Goal: Subscribe to service/newsletter

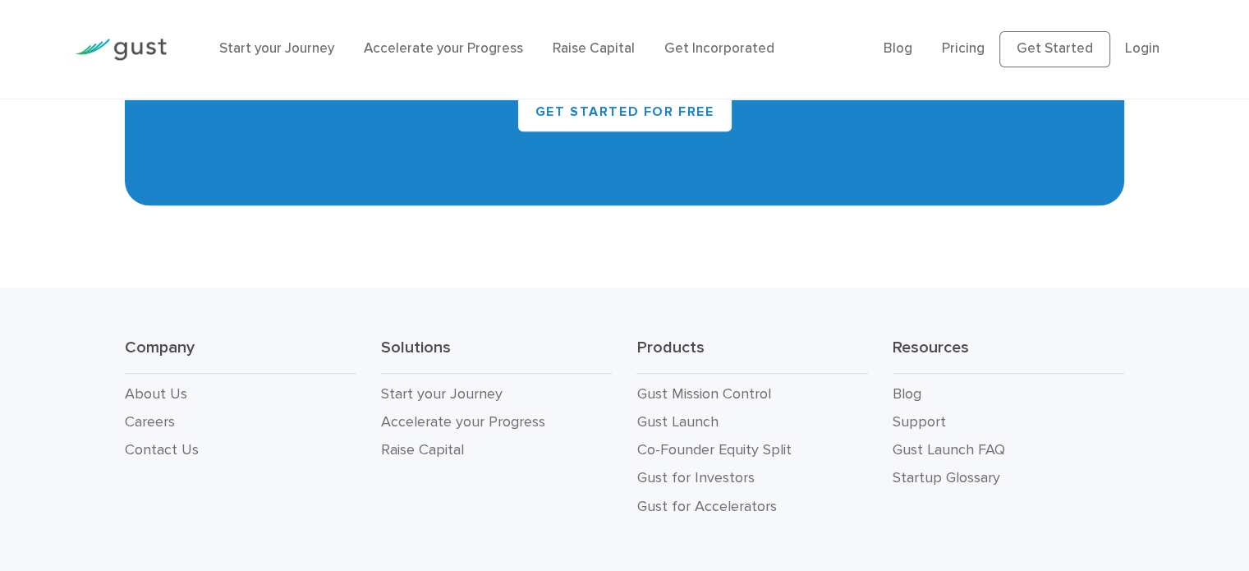
scroll to position [7562, 0]
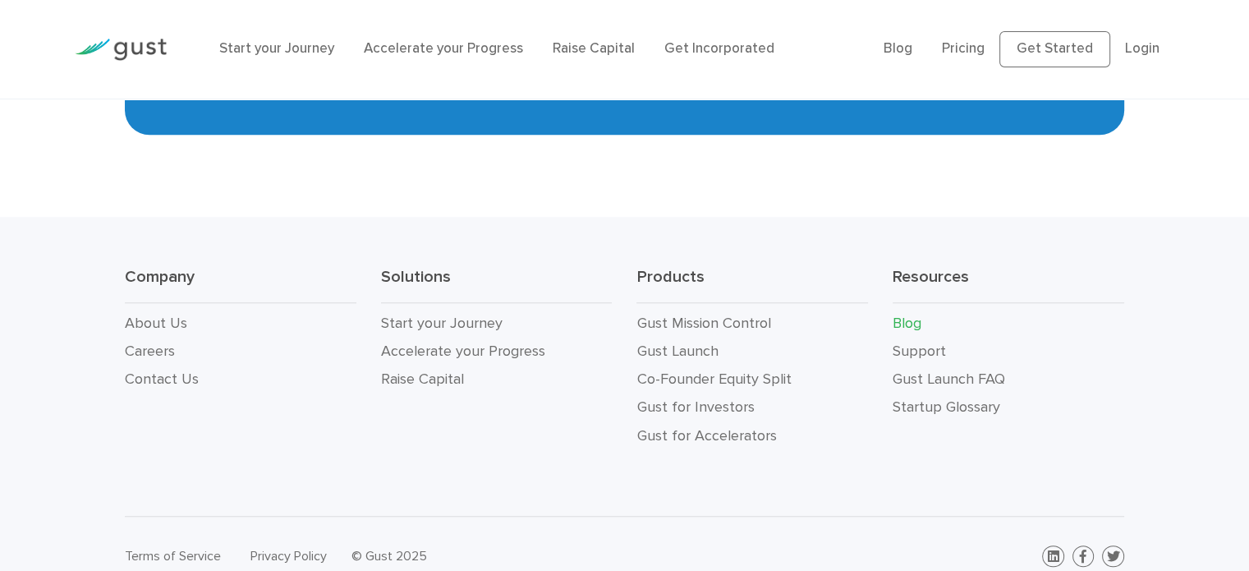
click at [912, 314] on link "Blog" at bounding box center [906, 322] width 29 height 17
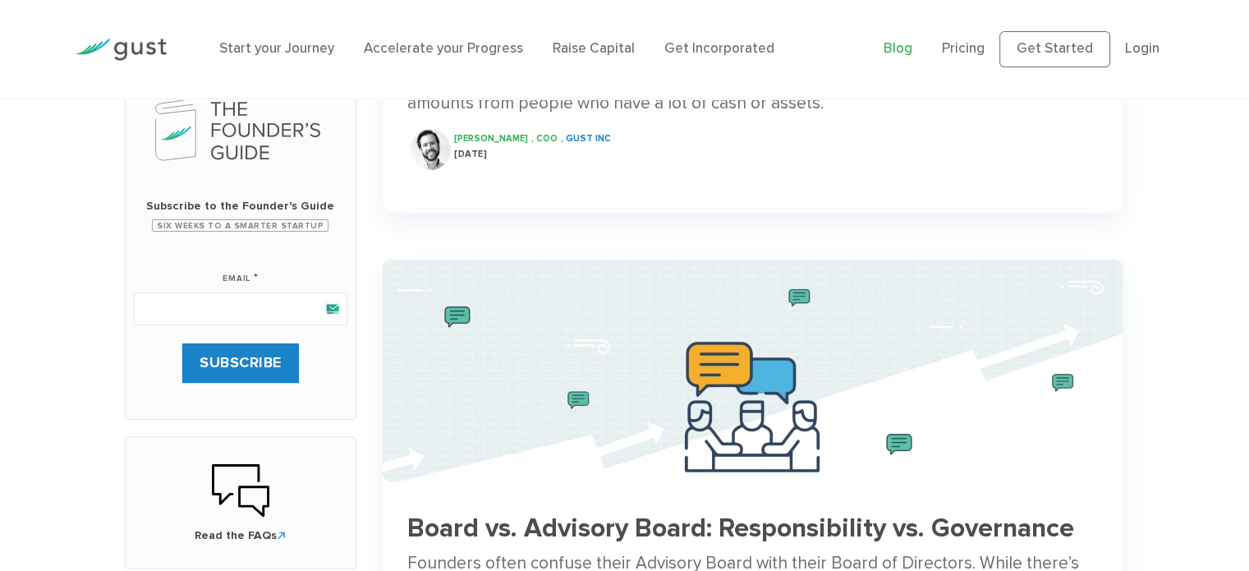
scroll to position [657, 0]
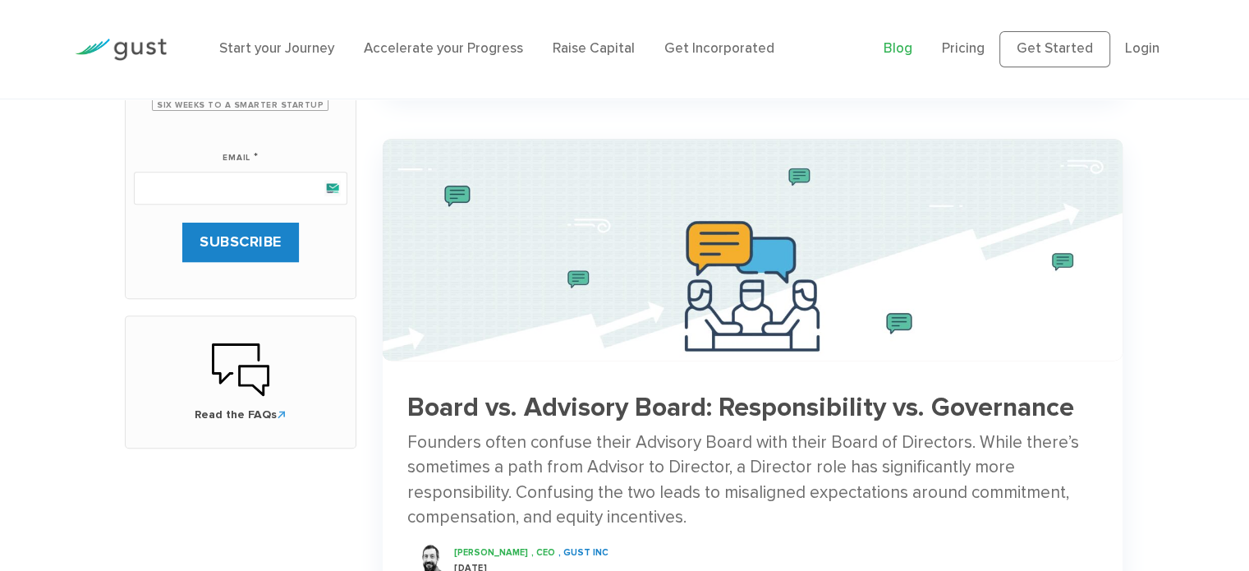
click at [222, 182] on input "Email *" at bounding box center [240, 188] width 213 height 33
paste input "[EMAIL_ADDRESS][DOMAIN_NAME]"
type input "[EMAIL_ADDRESS][DOMAIN_NAME]"
click at [200, 239] on input "SUBSCRIBE" at bounding box center [240, 241] width 117 height 39
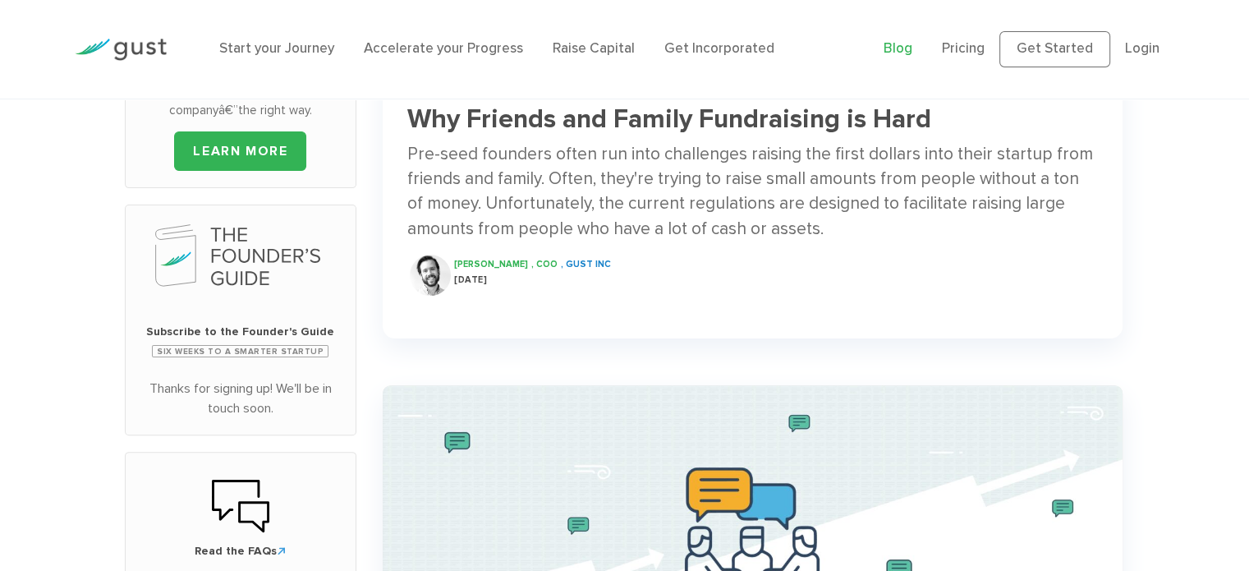
scroll to position [493, 0]
